Goal: Task Accomplishment & Management: Manage account settings

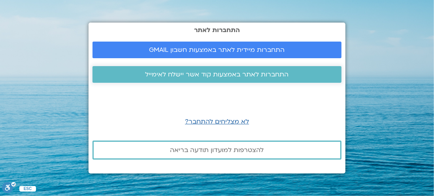
click at [244, 73] on span "התחברות לאתר באמצעות קוד אשר יישלח לאימייל" at bounding box center [218, 74] width 144 height 7
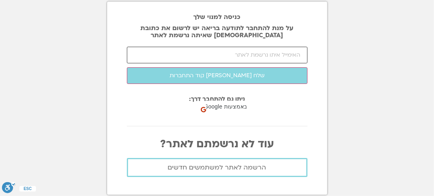
click at [251, 54] on input "email" at bounding box center [217, 55] width 181 height 17
type input "ק"
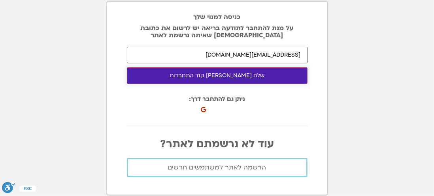
type input "elkarimon@gmail.com"
click at [222, 71] on button "שלח לי קוד התחברות" at bounding box center [217, 75] width 181 height 17
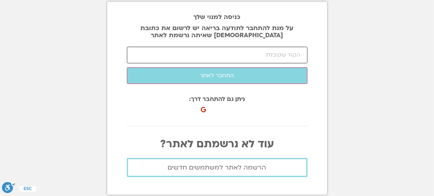
click at [218, 54] on input "number" at bounding box center [217, 55] width 181 height 17
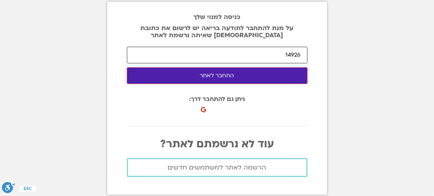
type input "14926"
click at [212, 76] on button "התחבר לאתר" at bounding box center [217, 75] width 181 height 17
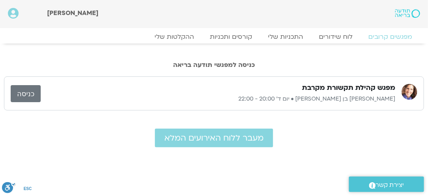
click at [25, 88] on link "כניסה" at bounding box center [26, 93] width 30 height 17
